Goal: Information Seeking & Learning: Learn about a topic

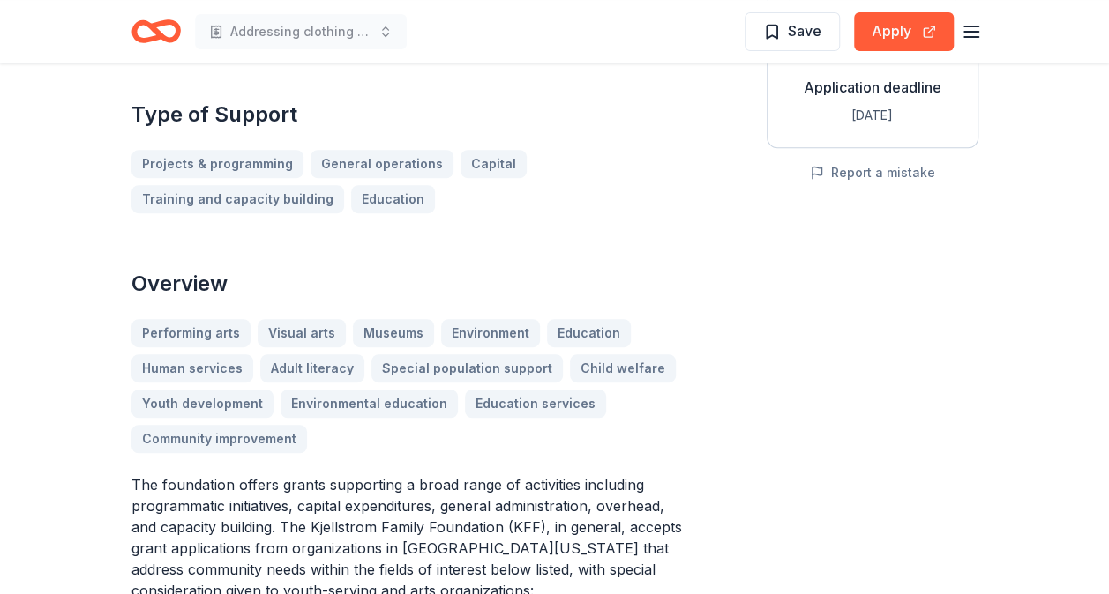
scroll to position [346, 0]
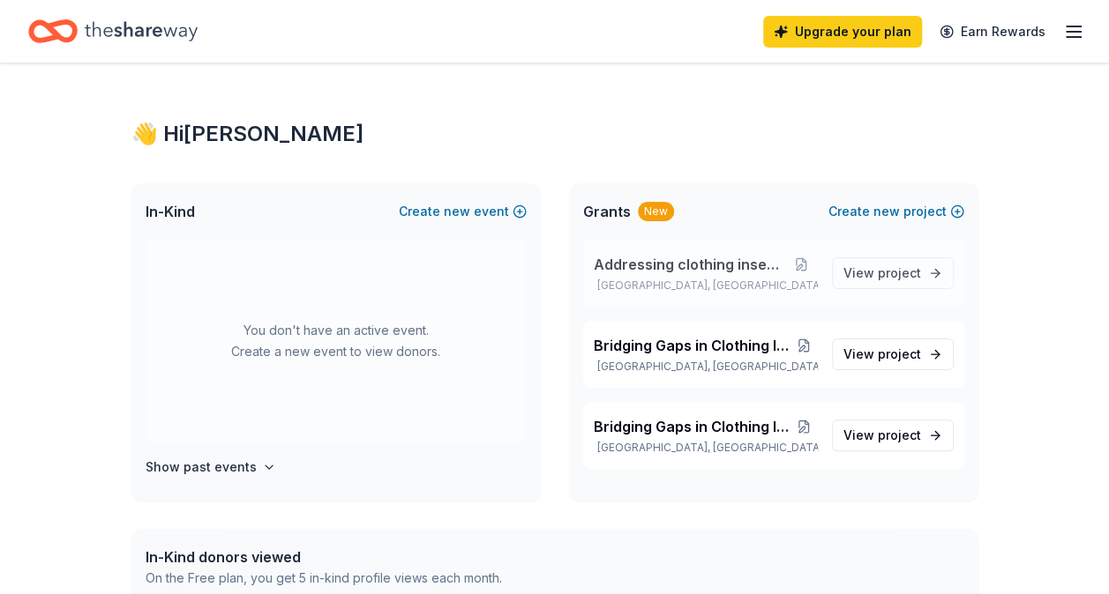
click at [732, 259] on span "Addressing clothing insecurity" at bounding box center [690, 264] width 192 height 21
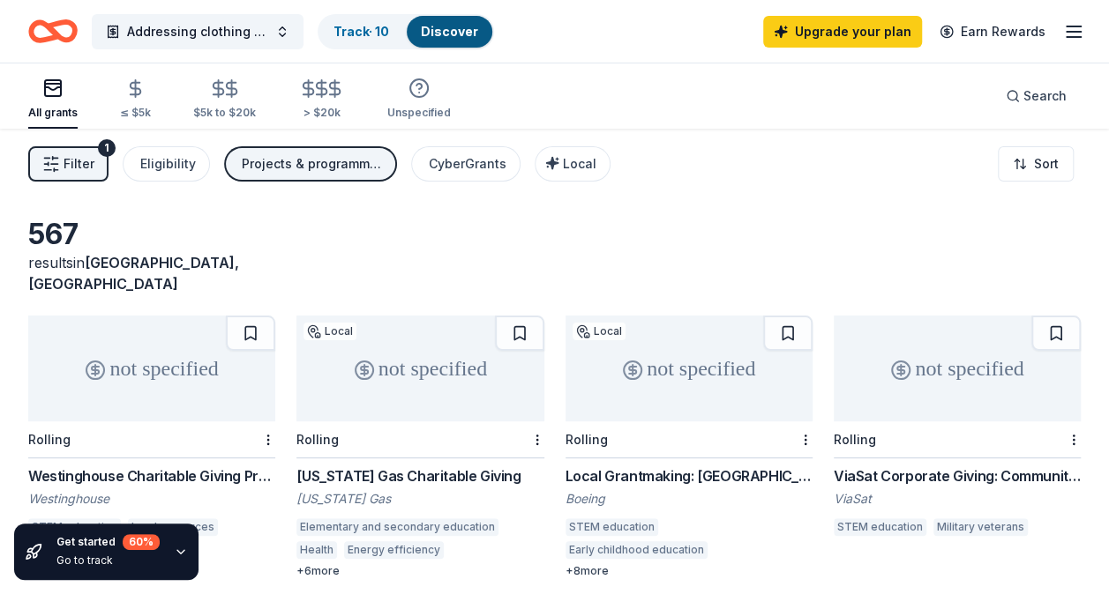
click at [422, 466] on div "[US_STATE] Gas Charitable Giving" at bounding box center [419, 476] width 247 height 21
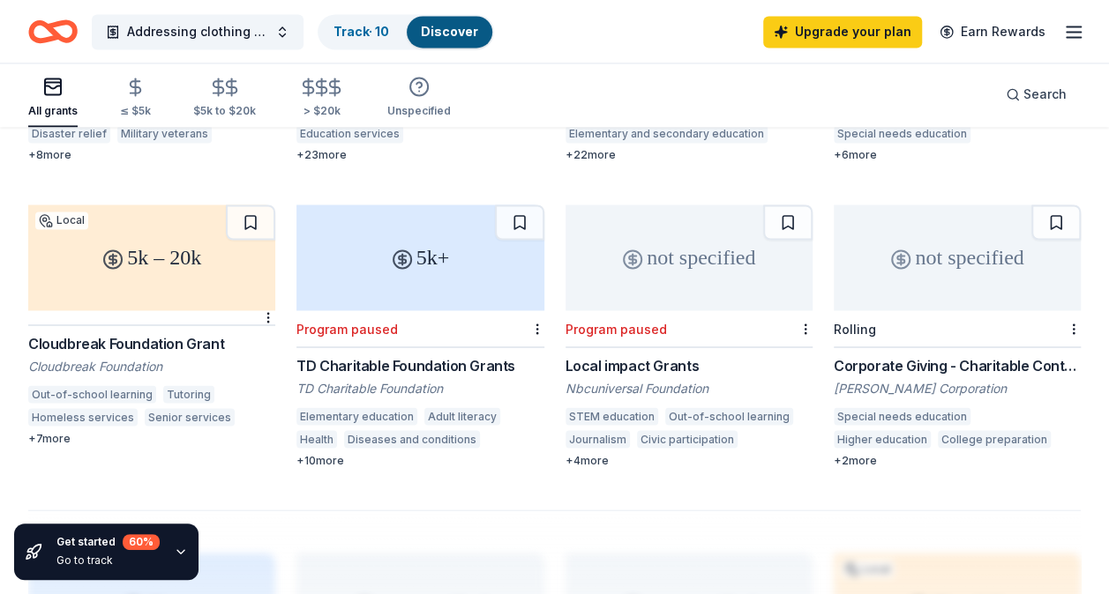
scroll to position [1311, 0]
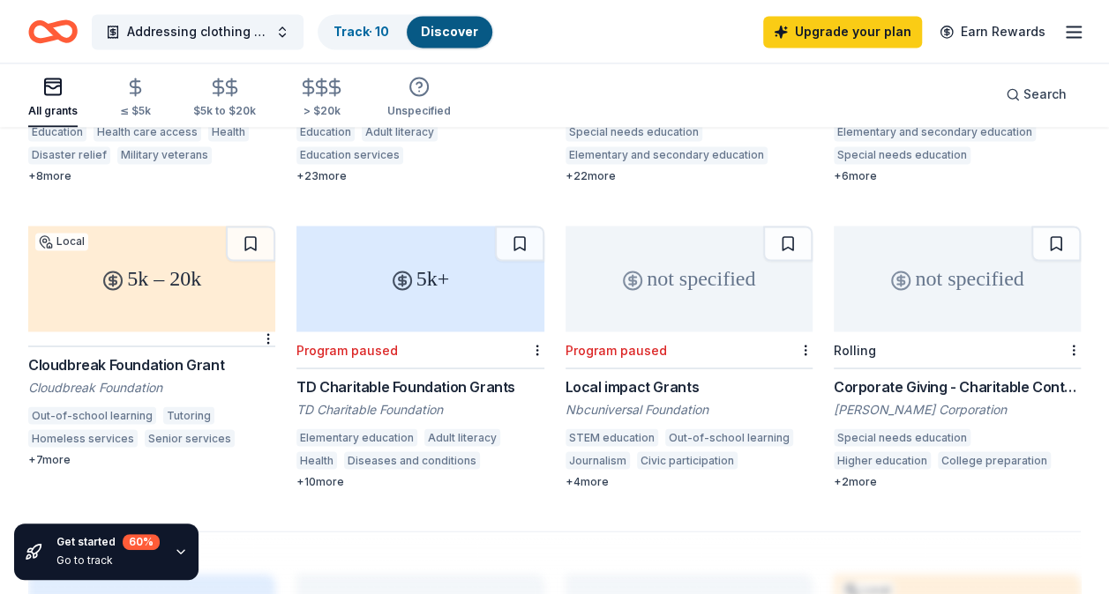
click at [949, 400] on div "McCormick Corporation" at bounding box center [957, 409] width 247 height 18
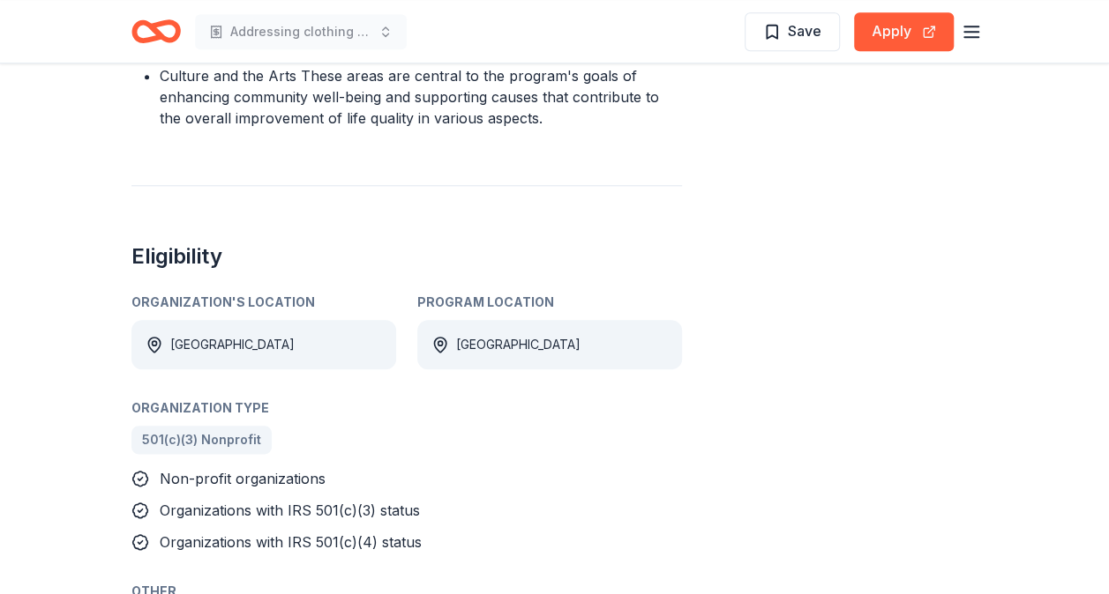
scroll to position [815, 0]
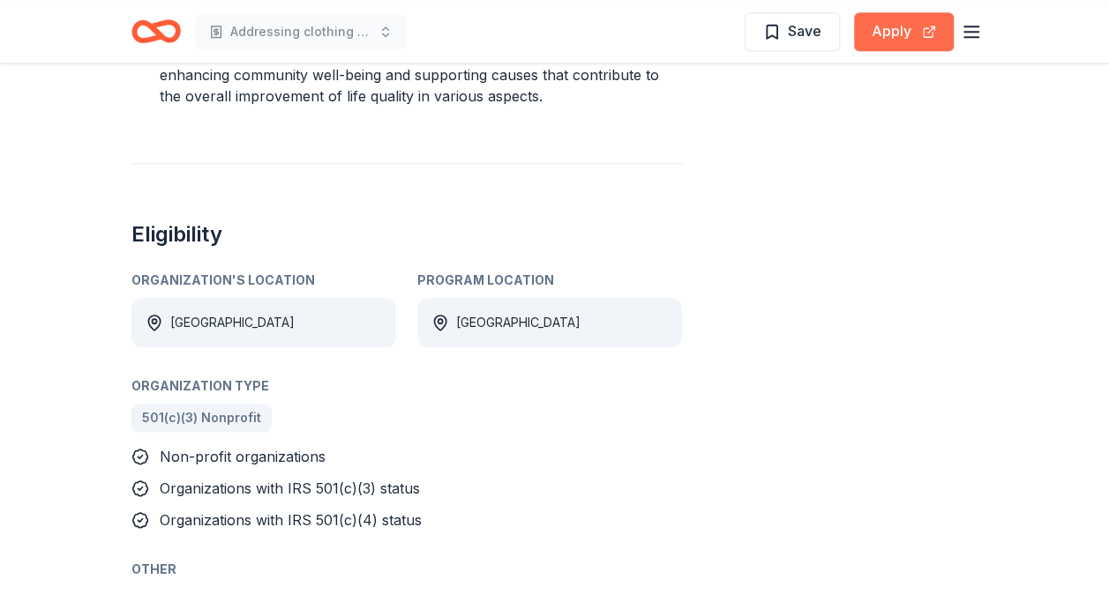
drag, startPoint x: 916, startPoint y: 34, endPoint x: 910, endPoint y: 44, distance: 12.3
click at [911, 43] on button "Apply" at bounding box center [904, 31] width 100 height 39
